Goal: Find specific page/section: Find specific page/section

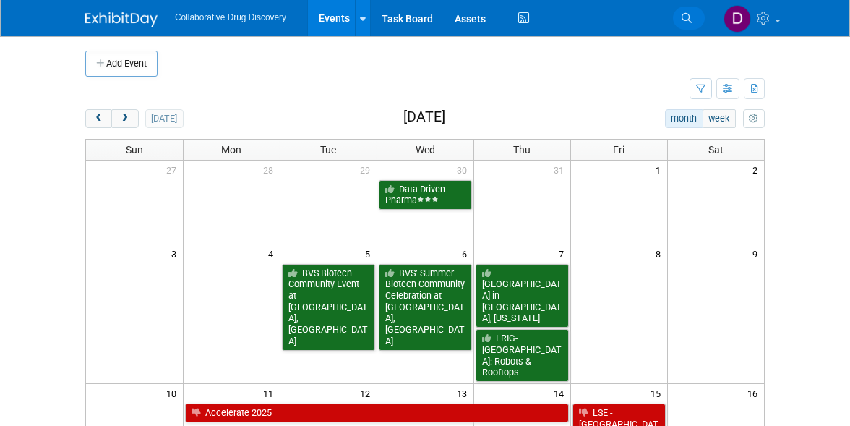
click at [683, 16] on icon at bounding box center [687, 18] width 10 height 10
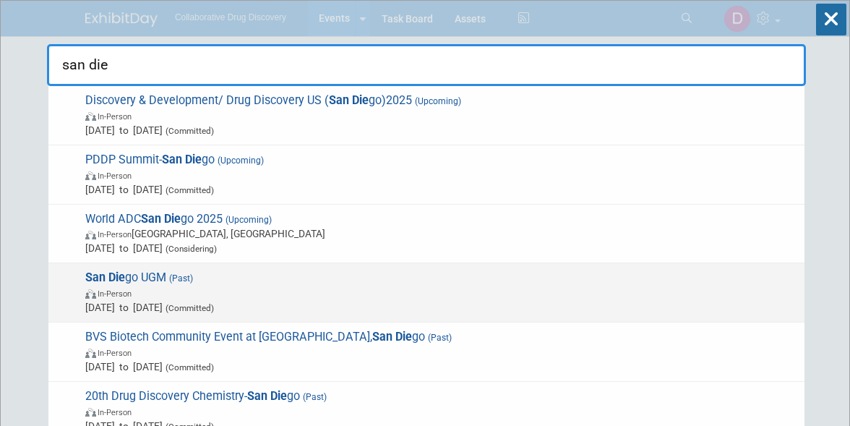
type input "san die"
click at [203, 278] on span "San Die go UGM (Past) In-Person [DATE] to [DATE] (Committed)" at bounding box center [439, 292] width 716 height 44
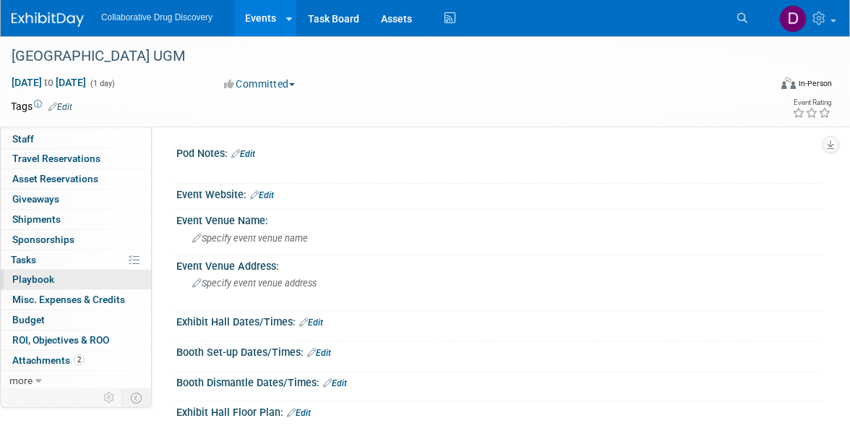
scroll to position [35, 0]
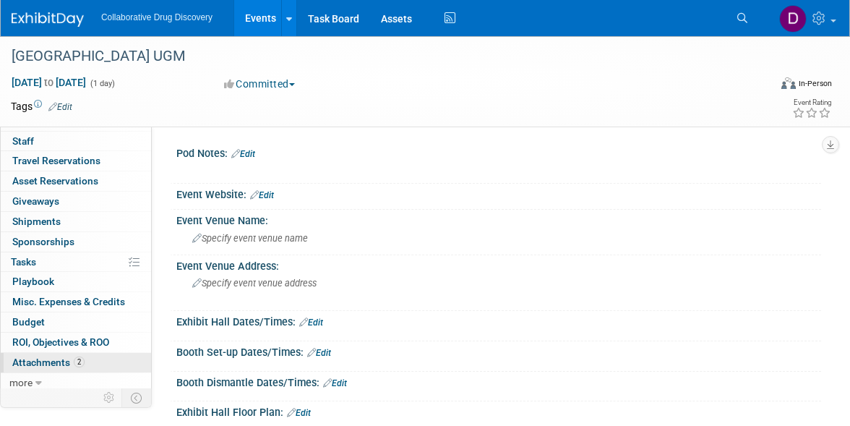
click at [81, 363] on span "2" at bounding box center [79, 361] width 11 height 11
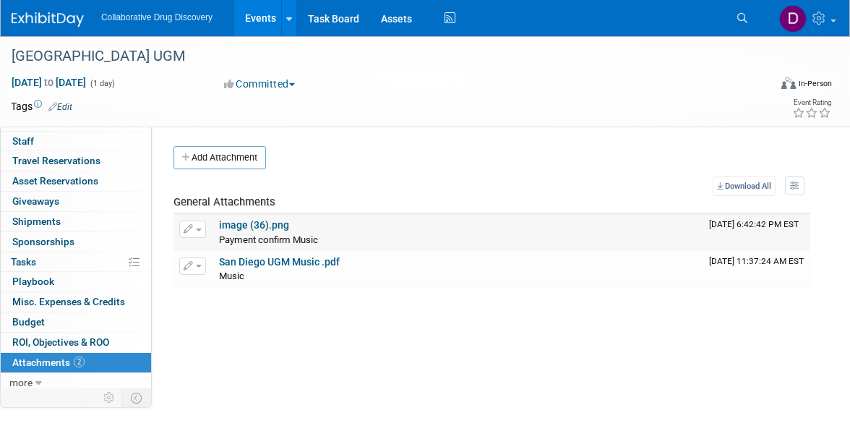
click at [231, 221] on link "image (36).png" at bounding box center [254, 225] width 70 height 12
